Goal: Navigation & Orientation: Go to known website

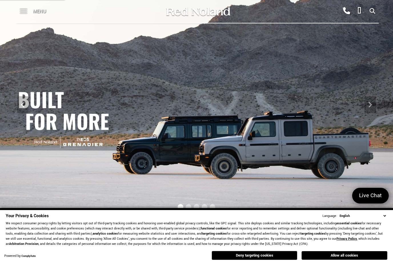
click at [30, 14] on div "Menu" at bounding box center [34, 11] width 41 height 23
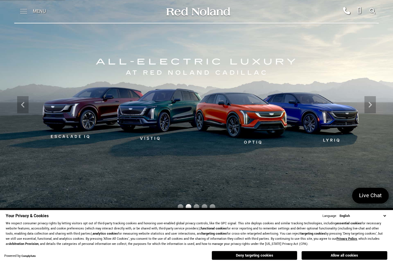
click at [21, 9] on span at bounding box center [23, 9] width 7 height 1
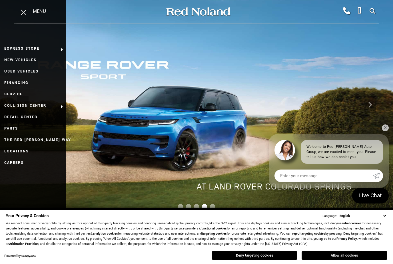
click at [316, 259] on button "Allow all cookies" at bounding box center [345, 255] width 86 height 9
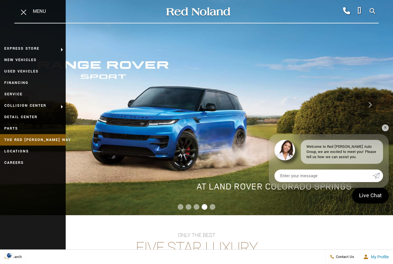
click at [23, 145] on link "The Red [PERSON_NAME] Way" at bounding box center [33, 139] width 66 height 11
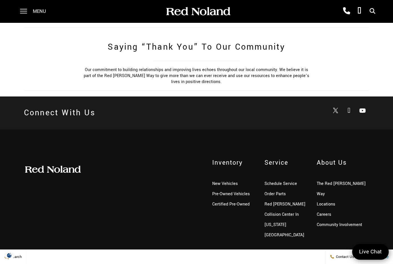
scroll to position [383, 0]
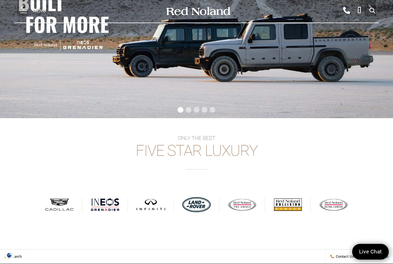
scroll to position [115, 0]
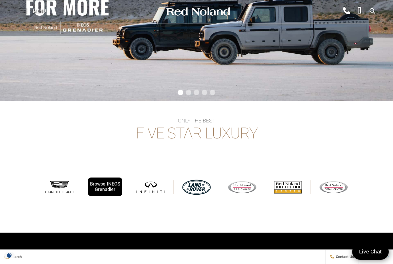
click at [94, 187] on div "Browse INEOS Grenadier" at bounding box center [105, 187] width 34 height 19
